Goal: Task Accomplishment & Management: Manage account settings

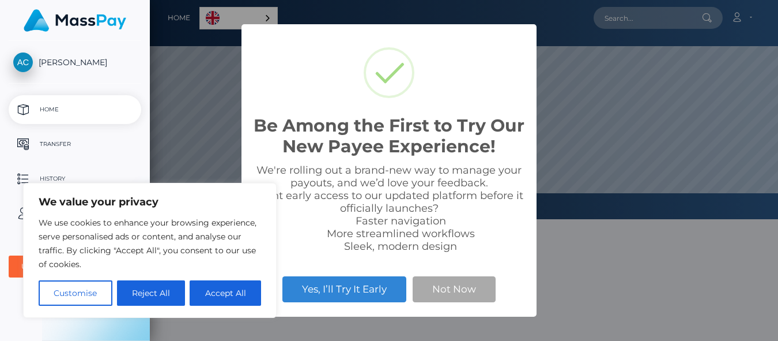
scroll to position [219, 628]
click at [215, 293] on button "Accept All" at bounding box center [225, 292] width 71 height 25
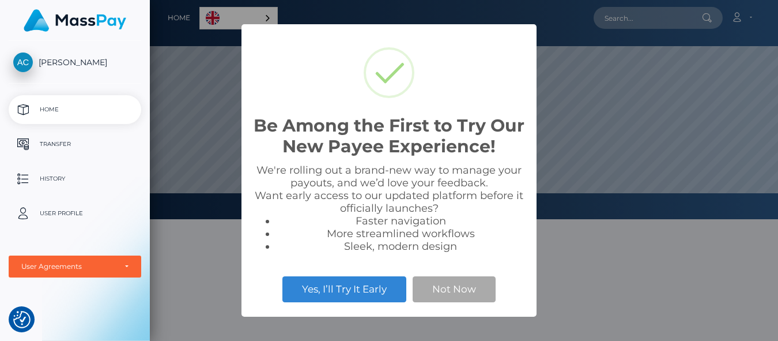
checkbox input "true"
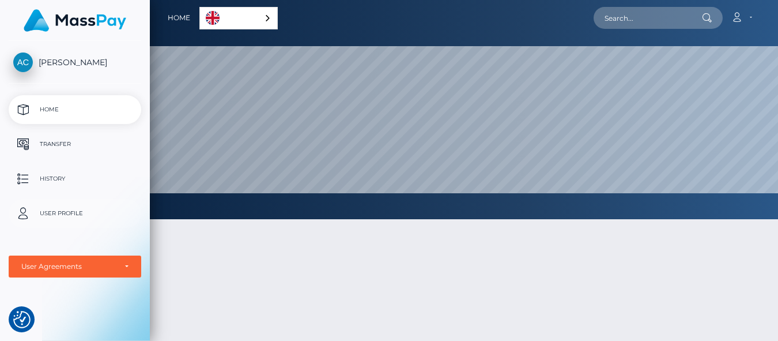
click at [96, 218] on p "User Profile" at bounding box center [74, 213] width 123 height 17
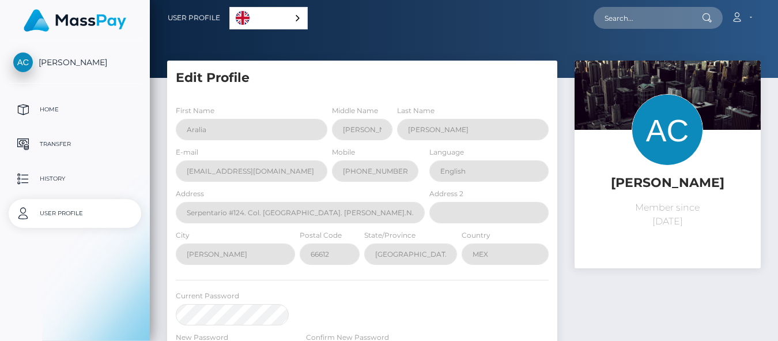
select select
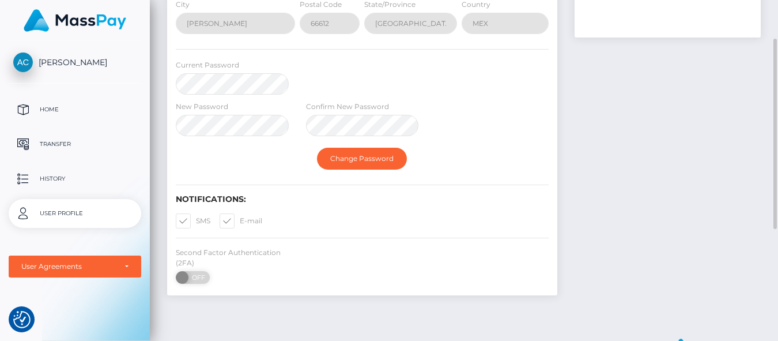
scroll to position [58, 0]
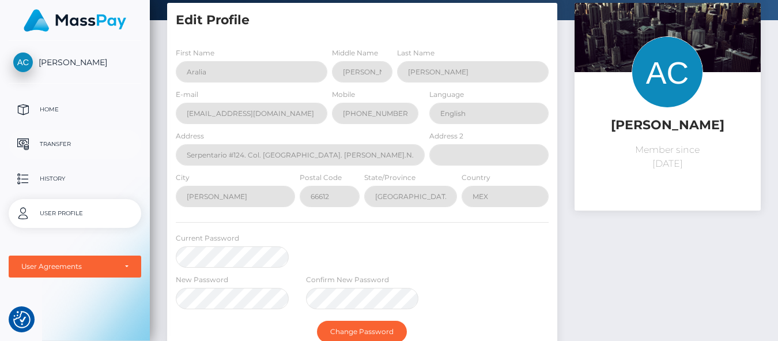
click at [61, 139] on p "Transfer" at bounding box center [74, 143] width 123 height 17
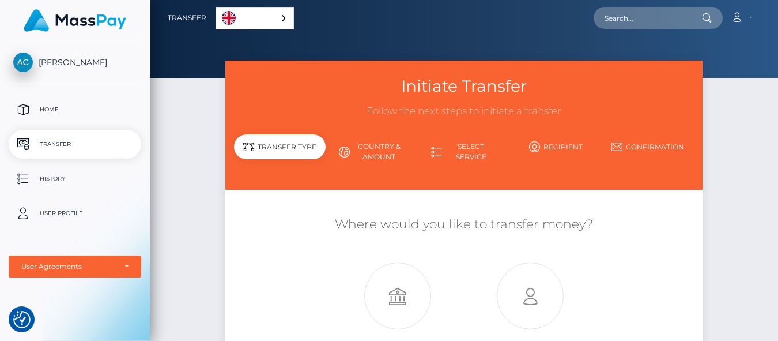
click at [565, 143] on link "Recipient" at bounding box center [556, 147] width 92 height 20
click at [568, 145] on link "Recipient" at bounding box center [556, 147] width 92 height 20
click at [557, 138] on link "Recipient" at bounding box center [556, 147] width 92 height 20
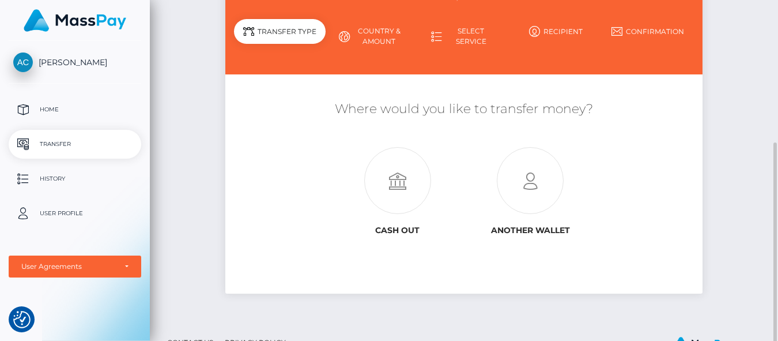
scroll to position [152, 0]
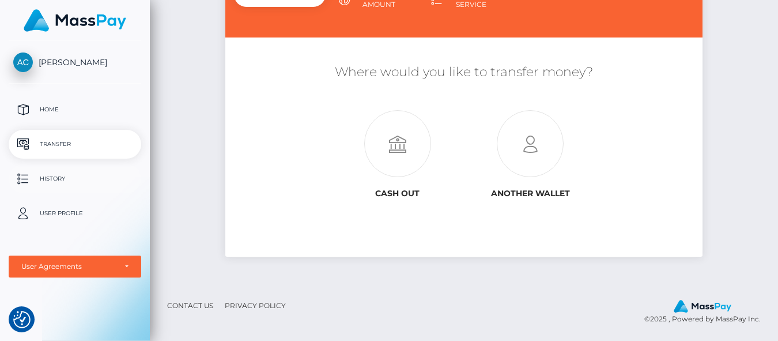
click at [81, 181] on p "History" at bounding box center [74, 178] width 123 height 17
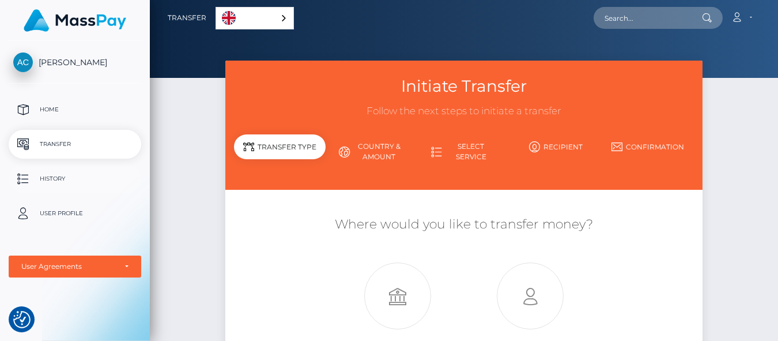
click at [66, 177] on p "History" at bounding box center [74, 178] width 123 height 17
click at [71, 258] on div "User Agreements" at bounding box center [75, 266] width 133 height 22
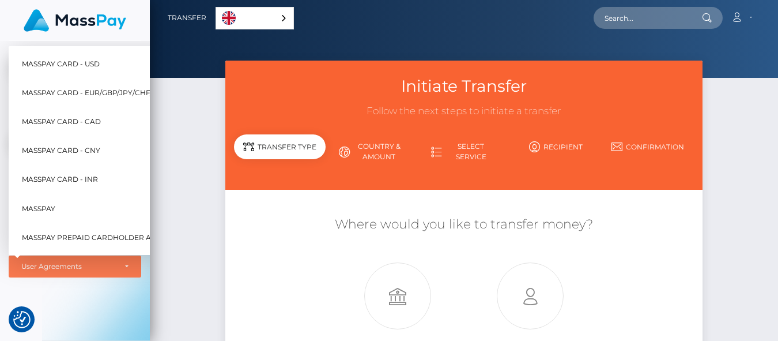
click at [92, 56] on span "MassPay Card - USD" at bounding box center [61, 63] width 78 height 15
select select "1"
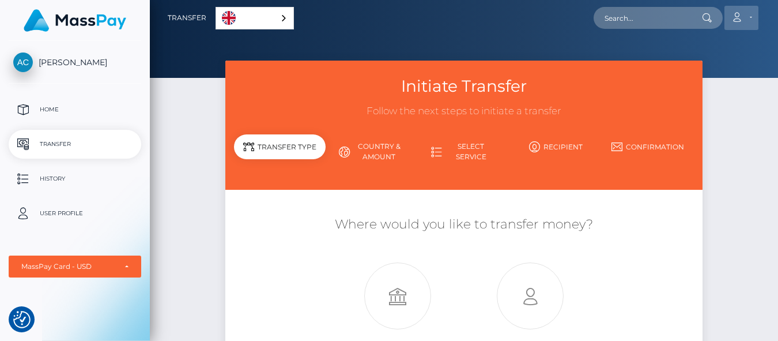
click at [742, 14] on icon at bounding box center [737, 17] width 12 height 9
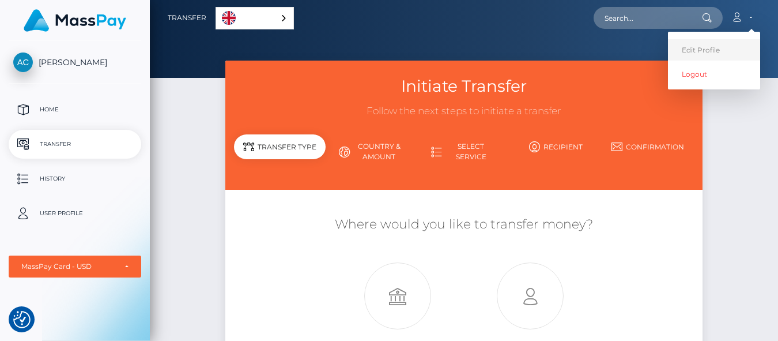
click at [721, 54] on link "Edit Profile" at bounding box center [714, 49] width 92 height 21
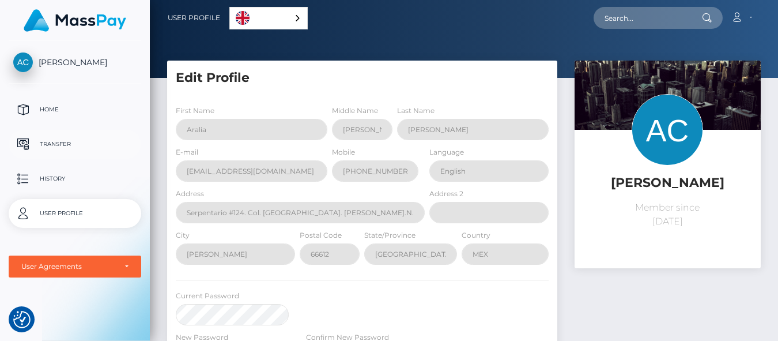
click at [60, 141] on p "Transfer" at bounding box center [74, 143] width 123 height 17
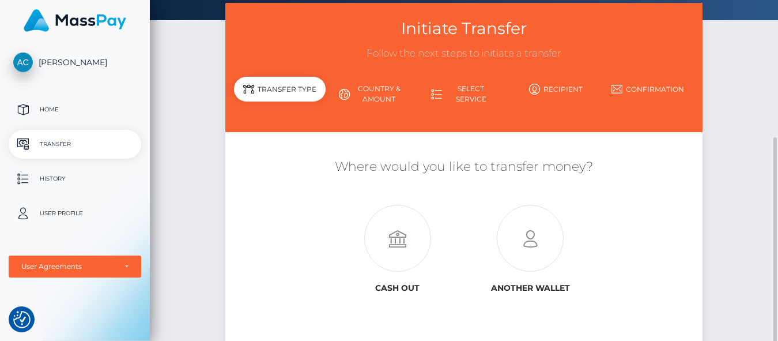
scroll to position [115, 0]
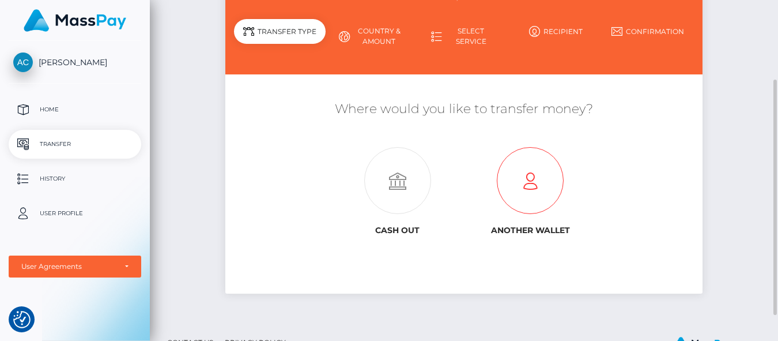
click at [528, 187] on icon at bounding box center [530, 181] width 133 height 67
